Goal: Information Seeking & Learning: Learn about a topic

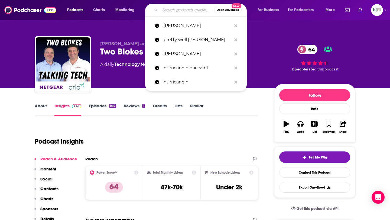
click at [181, 8] on input "Search podcasts, credits, & more..." at bounding box center [187, 10] width 54 height 9
paste input "Innovation Talks"
type input "Innovation Talks"
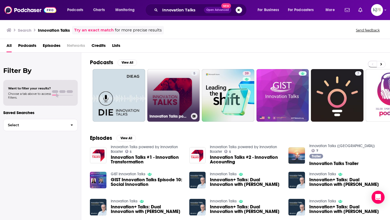
click at [180, 110] on link "5 Innovation Talks powered by Innovation Booster" at bounding box center [173, 95] width 53 height 53
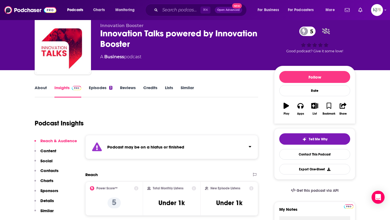
scroll to position [8, 0]
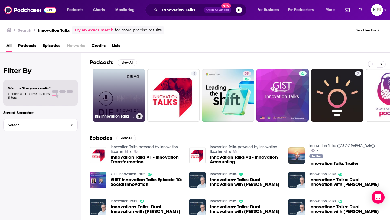
click at [137, 97] on link "DIE Innovation Talks (ehemals BE-U Innovation Talks)" at bounding box center [119, 95] width 53 height 53
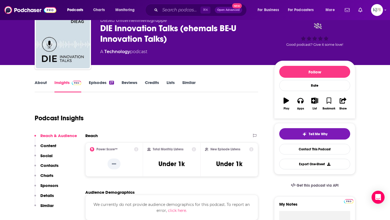
scroll to position [20, 0]
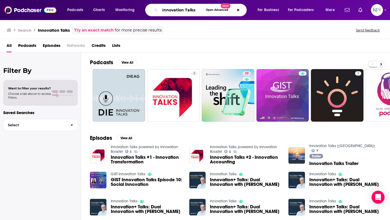
click at [173, 10] on input "Innovation Talks" at bounding box center [181, 10] width 43 height 9
paste input "Equity Mates Investing Podcast"
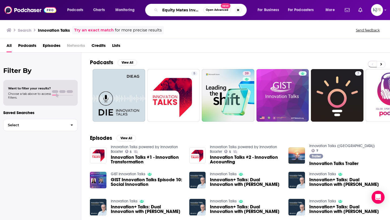
scroll to position [0, 24]
type input "Equity Mates Investing Podcast"
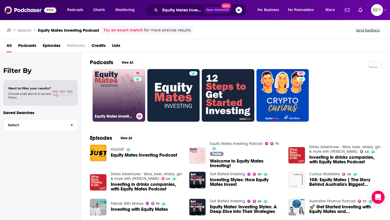
click at [133, 98] on link "75 Equity Mates Investing Podcast" at bounding box center [119, 95] width 53 height 53
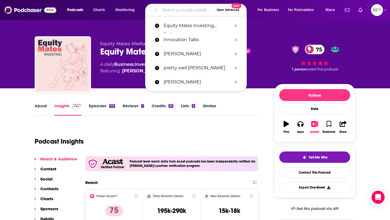
click at [177, 10] on input "Search podcasts, credits, & more..." at bounding box center [187, 10] width 54 height 9
paste input "[PERSON_NAME] and Hustle"
type input "[PERSON_NAME] and Hustle"
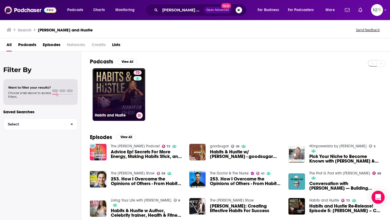
click at [134, 96] on div "73" at bounding box center [138, 91] width 9 height 42
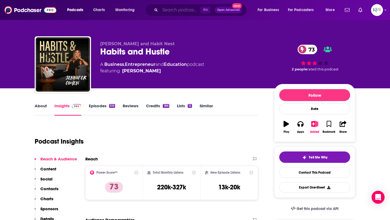
click at [180, 9] on input "Search podcasts, credits, & more..." at bounding box center [180, 10] width 40 height 9
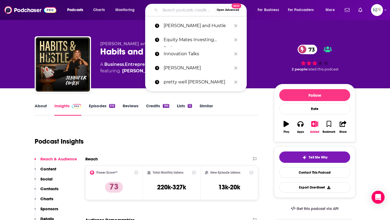
paste input "Like Nobody’s Business"
type input "Like Nobody’s Business"
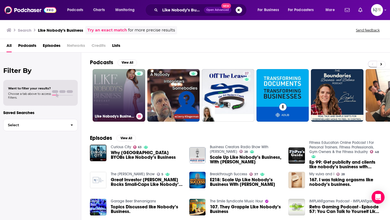
click at [138, 93] on div at bounding box center [139, 92] width 8 height 42
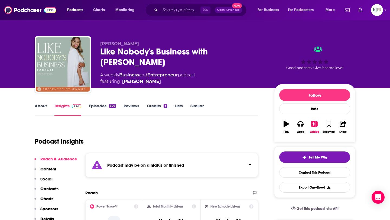
click at [158, 105] on link "Credits 3" at bounding box center [157, 109] width 20 height 12
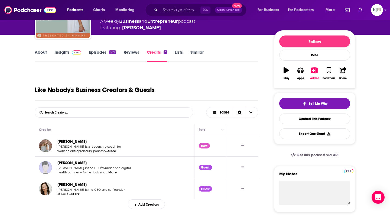
scroll to position [55, 0]
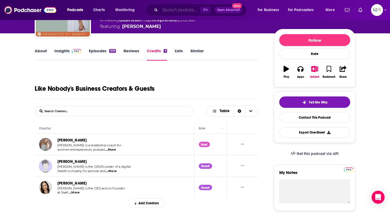
click at [190, 7] on input "Search podcasts, credits, & more..." at bounding box center [180, 10] width 40 height 9
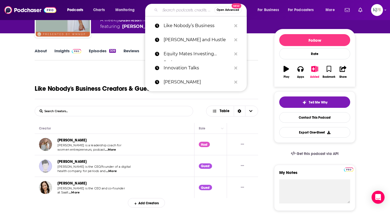
paste input "Disruptive CEO Nation With [PERSON_NAME]"
type input "Disruptive CEO Nation With [PERSON_NAME]"
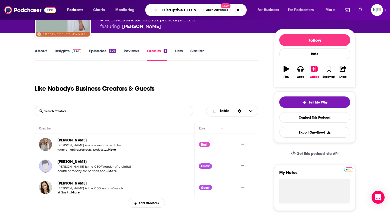
scroll to position [0, 51]
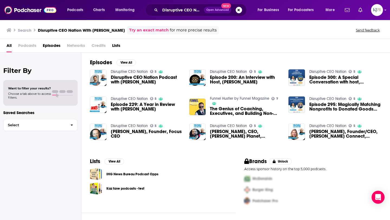
click at [152, 83] on span "Disruptive CEO Nation Podcast with [PERSON_NAME]" at bounding box center [147, 79] width 72 height 9
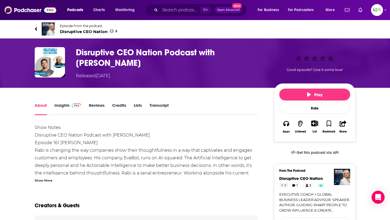
click at [58, 105] on link "Insights" at bounding box center [67, 109] width 27 height 12
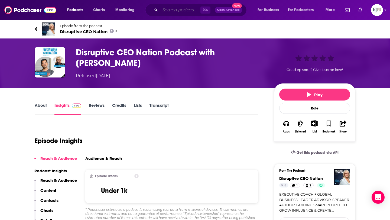
click at [174, 12] on input "Search podcasts, credits, & more..." at bounding box center [180, 10] width 40 height 9
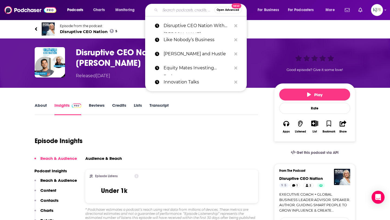
paste input "[PERSON_NAME] Longevity with [PERSON_NAME]"
type input "[PERSON_NAME] Longevity with [PERSON_NAME]"
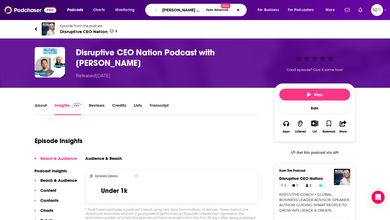
scroll to position [0, 53]
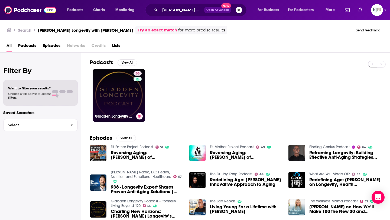
click at [134, 99] on div "56" at bounding box center [138, 92] width 9 height 42
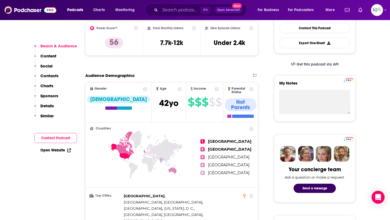
scroll to position [144, 0]
click at [187, 8] on input "Search podcasts, credits, & more..." at bounding box center [180, 10] width 40 height 9
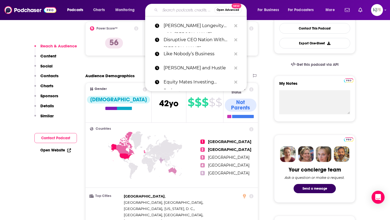
paste input "The Obvious Choice With [PERSON_NAME]"
type input "The Obvious Choice With [PERSON_NAME]"
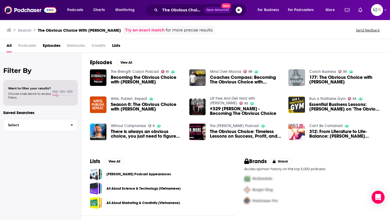
click at [146, 82] on span "Becoming the Obvious Choice with [PERSON_NAME]" at bounding box center [147, 79] width 72 height 9
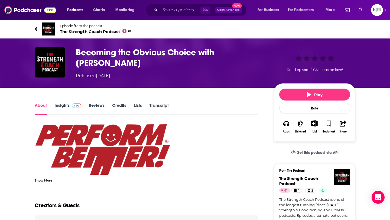
click at [70, 111] on link "Insights" at bounding box center [67, 109] width 27 height 12
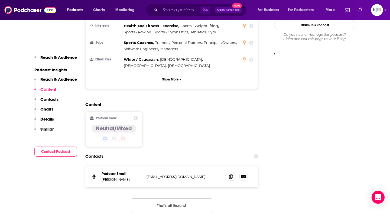
scroll to position [496, 0]
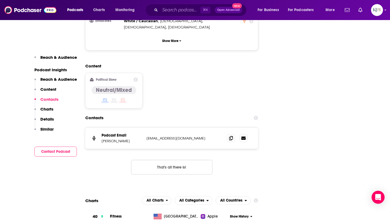
click at [53, 119] on p "Details" at bounding box center [47, 118] width 14 height 5
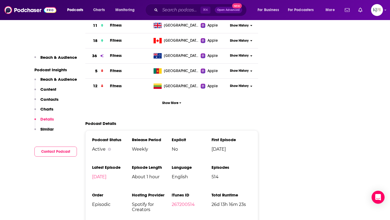
scroll to position [717, 0]
